Goal: Use online tool/utility: Use online tool/utility

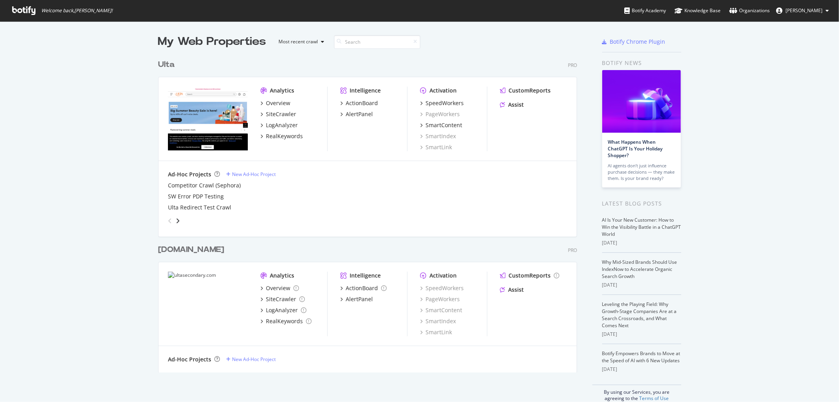
scroll to position [395, 826]
click at [444, 101] on div "SpeedWorkers" at bounding box center [445, 103] width 38 height 8
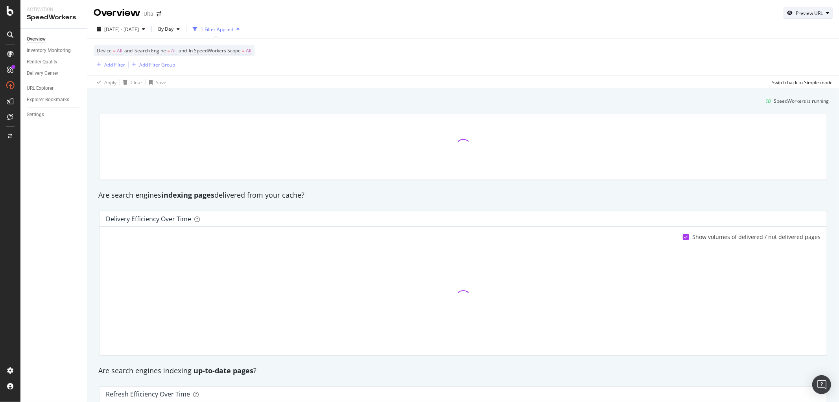
click at [796, 17] on div "Preview URL" at bounding box center [808, 12] width 48 height 11
click at [771, 42] on form "Preview the page that will be served to search engine bots Preview" at bounding box center [778, 48] width 86 height 44
click at [770, 46] on input "url" at bounding box center [778, 49] width 86 height 14
paste input "[URL][DOMAIN_NAME]"
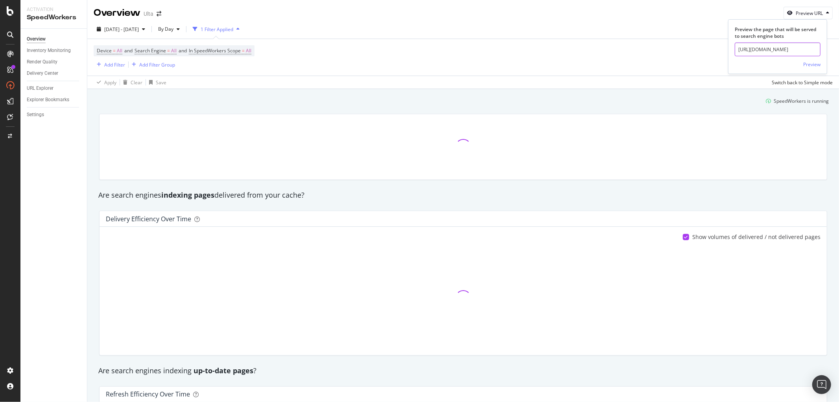
type input "[URL][DOMAIN_NAME]"
click at [821, 63] on div "Preview the page that will be served to search engine bots [URL][DOMAIN_NAME] P…" at bounding box center [777, 48] width 98 height 44
click at [819, 63] on div "Preview" at bounding box center [811, 64] width 17 height 7
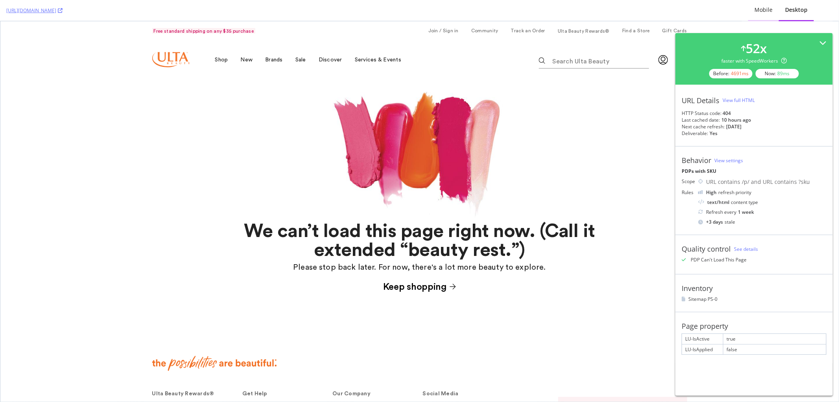
click at [768, 14] on div "Mobile" at bounding box center [763, 11] width 31 height 22
